Goal: Task Accomplishment & Management: Manage account settings

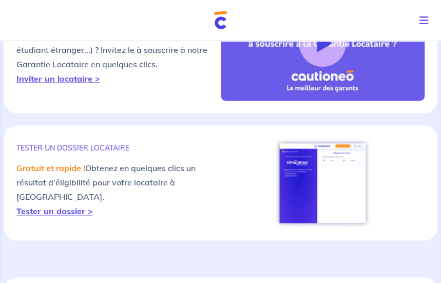
scroll to position [411, 0]
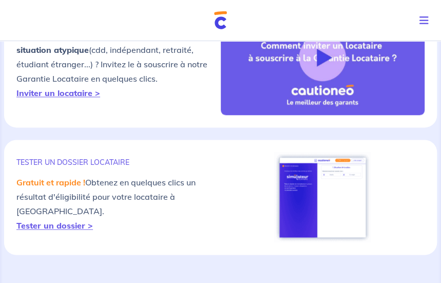
click at [430, 22] on button "Toggle navigation" at bounding box center [426, 20] width 30 height 27
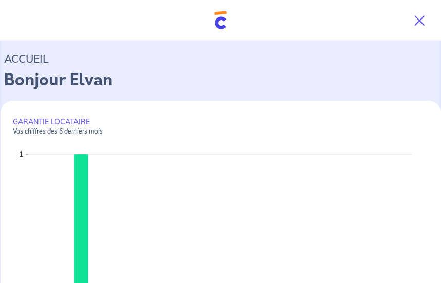
scroll to position [0, 0]
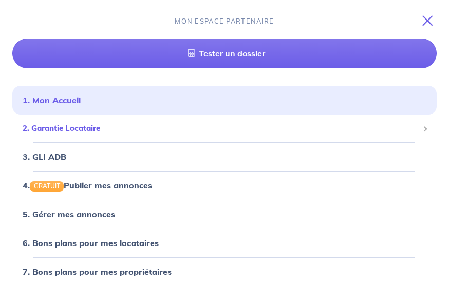
click at [91, 130] on span "2. Garantie Locataire" at bounding box center [221, 129] width 396 height 12
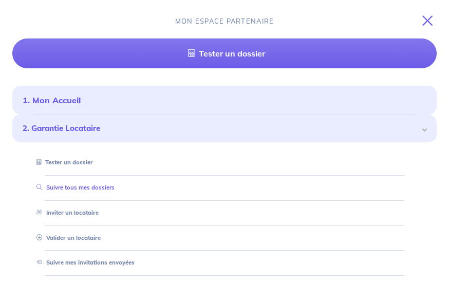
click at [79, 184] on link "Suivre tous mes dossiers" at bounding box center [73, 187] width 82 height 7
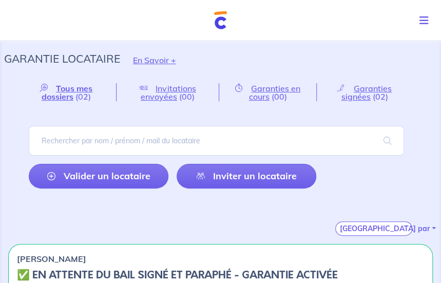
click at [423, 25] on icon "Toggle navigation" at bounding box center [423, 20] width 9 height 10
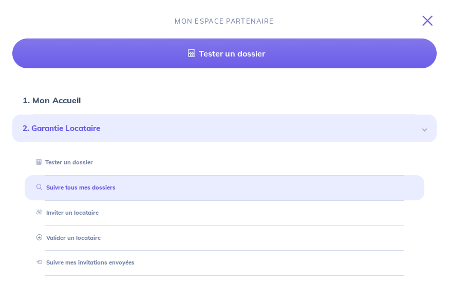
click at [428, 19] on icon "Toggle navigation" at bounding box center [427, 20] width 10 height 10
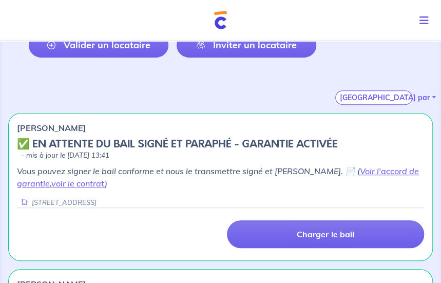
scroll to position [128, 0]
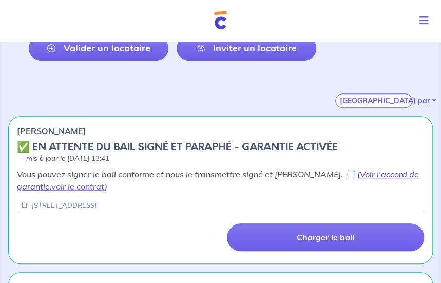
click at [357, 173] on link "Voir l'accord de garantie" at bounding box center [218, 180] width 402 height 23
click at [12, 72] on div "Tous mes dossiers (02) Invitations envoyées (00) Garanties en cours (00) Garant…" at bounding box center [220, 31] width 433 height 152
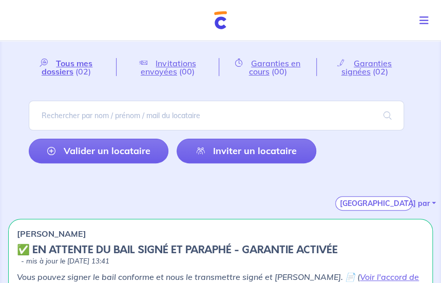
scroll to position [0, 0]
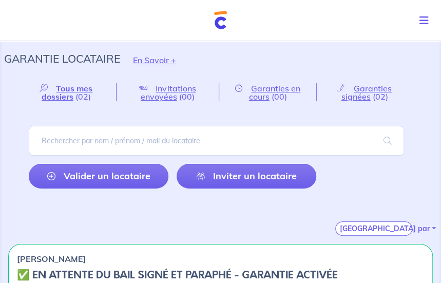
click at [13, 163] on div "Tous mes dossiers (02) Invitations envoyées (00) Garanties en cours (00) Garant…" at bounding box center [220, 159] width 433 height 152
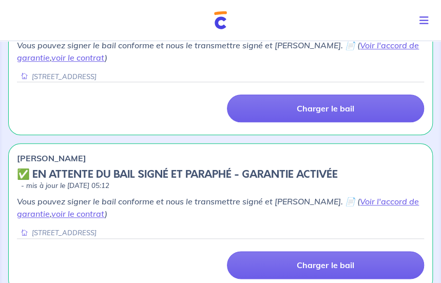
scroll to position [282, 0]
